Goal: Task Accomplishment & Management: Manage account settings

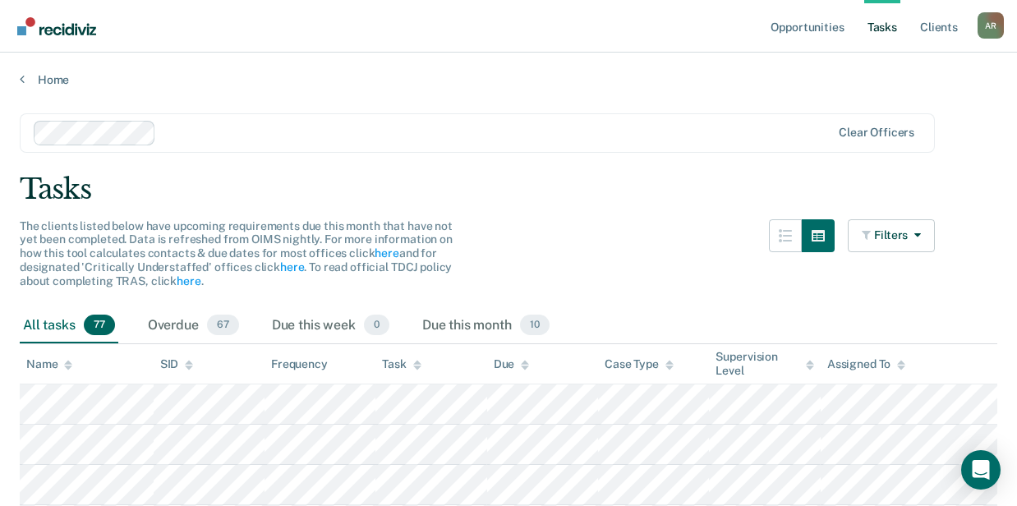
click at [205, 16] on nav "Opportunities Tasks Client s Aleisha Roberts A R Profile How it works Log Out" at bounding box center [508, 26] width 1017 height 53
click at [50, 72] on link "Home" at bounding box center [509, 79] width 978 height 15
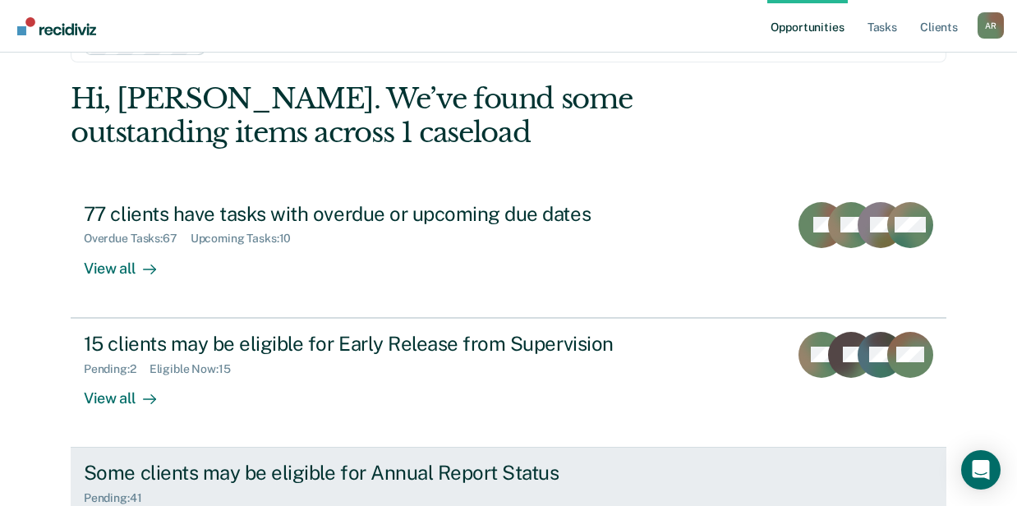
scroll to position [191, 0]
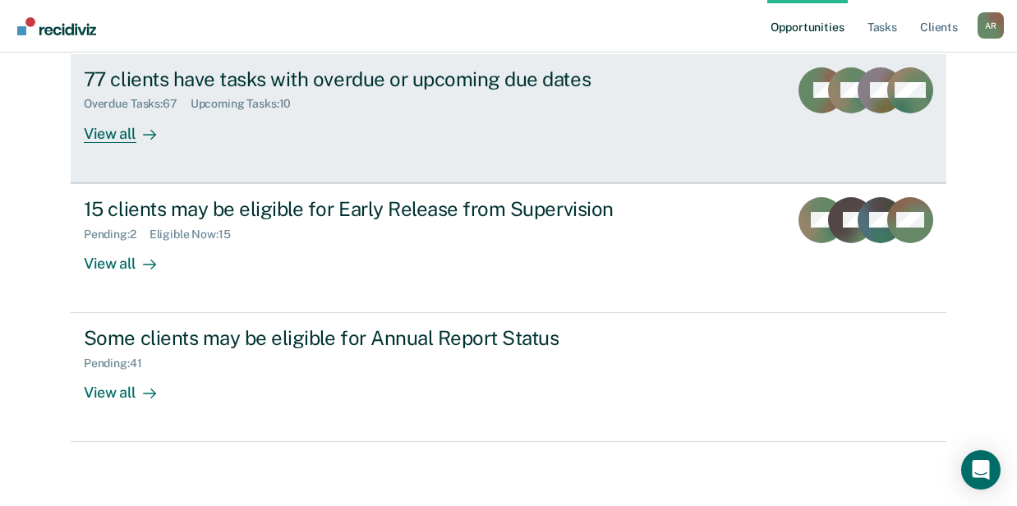
click at [311, 149] on link "77 clients have tasks with overdue or upcoming due dates Overdue Tasks : 67 Upc…" at bounding box center [509, 118] width 876 height 129
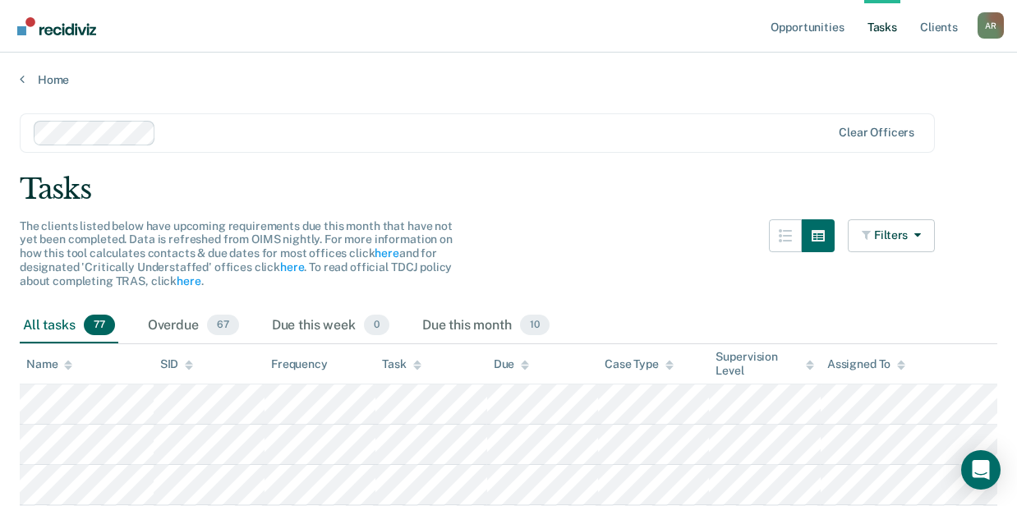
click at [396, 368] on div "Task" at bounding box center [401, 364] width 39 height 14
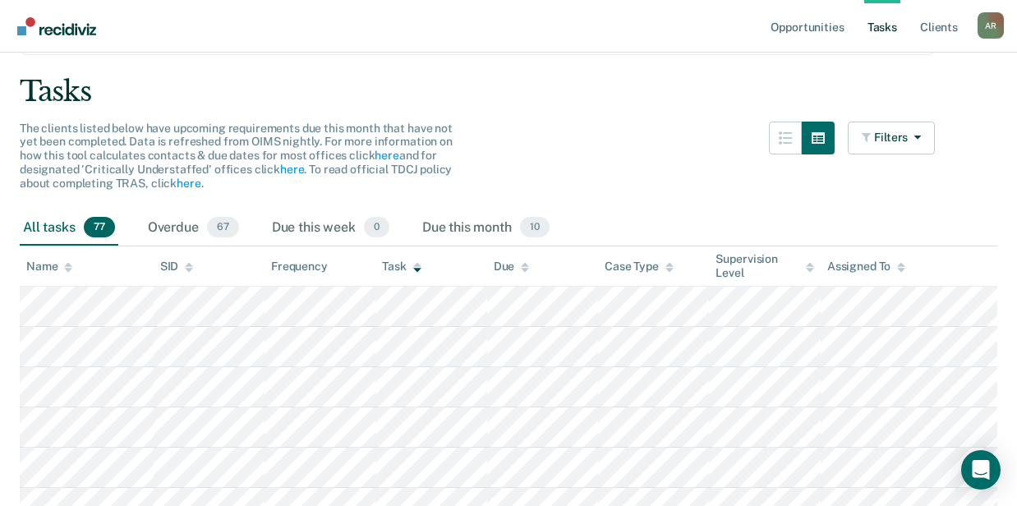
scroll to position [109, 0]
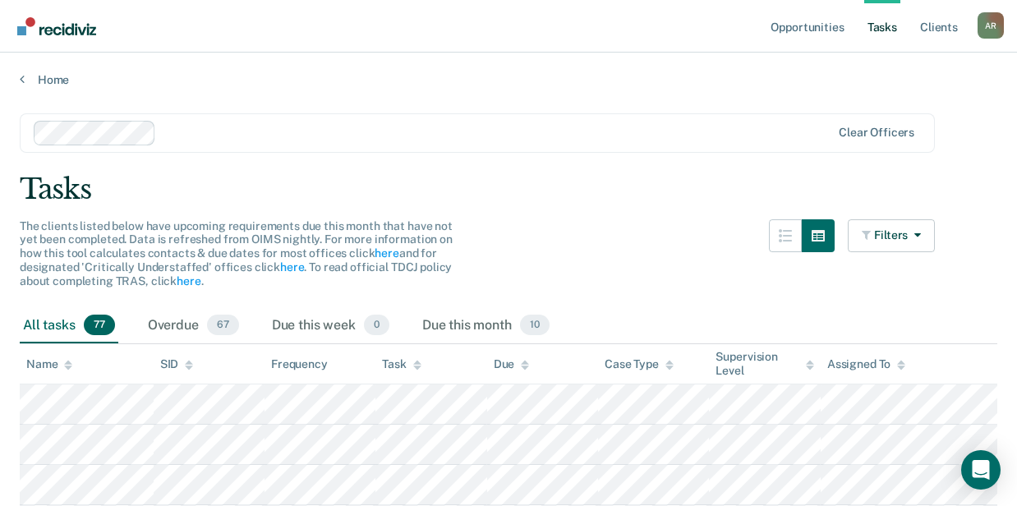
click at [389, 363] on div "Task" at bounding box center [401, 364] width 39 height 14
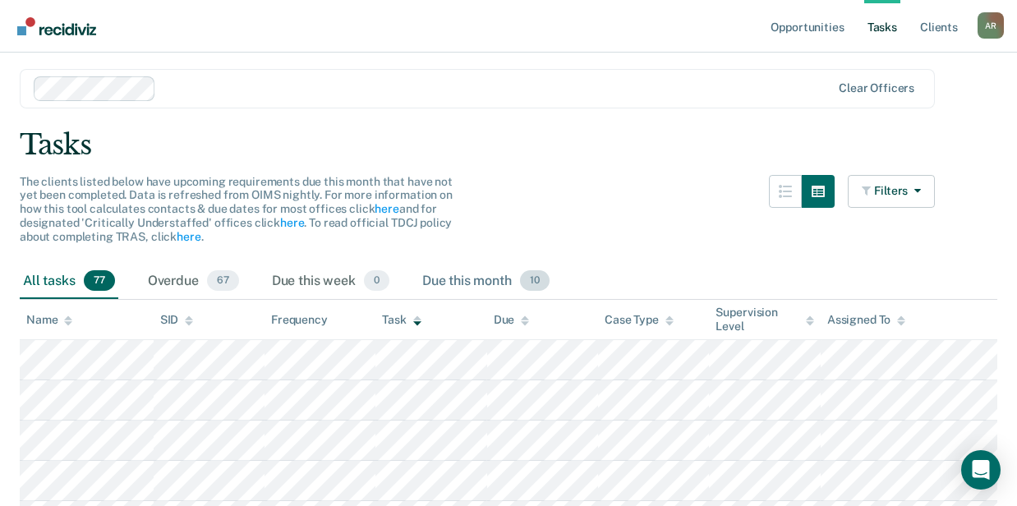
scroll to position [219, 0]
